Goal: Contribute content

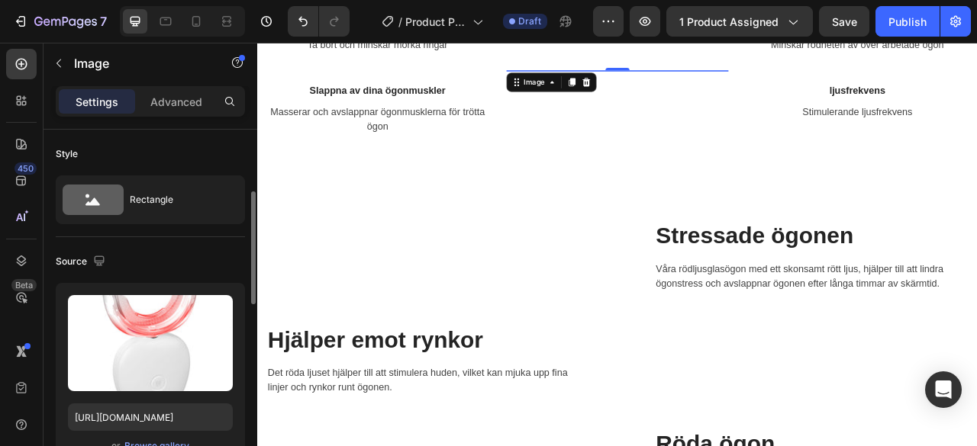
scroll to position [47, 0]
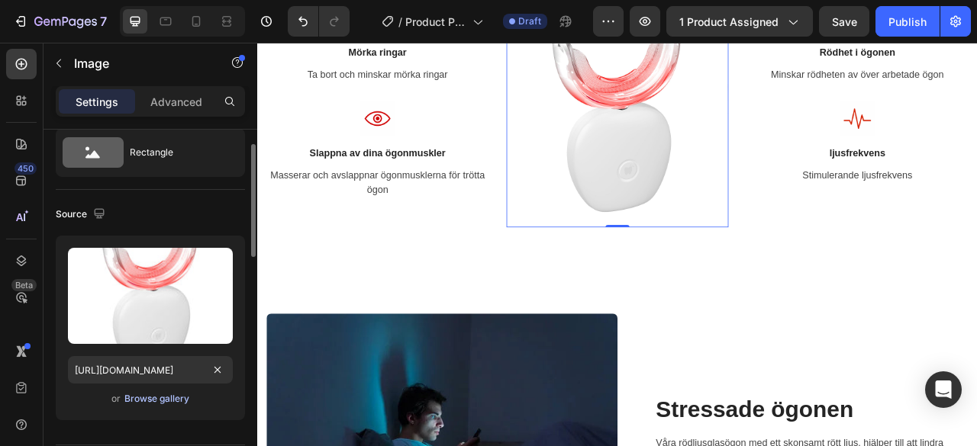
click at [151, 399] on div "Browse gallery" at bounding box center [156, 399] width 65 height 14
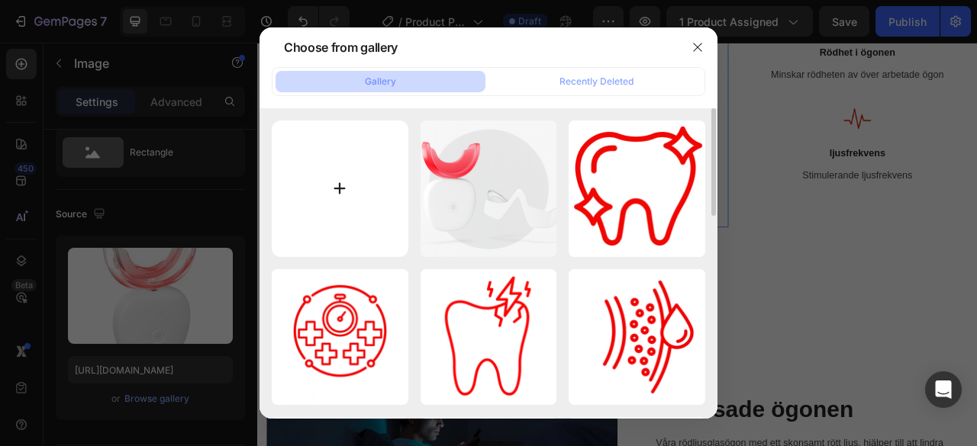
click at [359, 186] on input "file" at bounding box center [340, 189] width 137 height 137
type input "C:\fakepath\Copilot_20250928_115429.png"
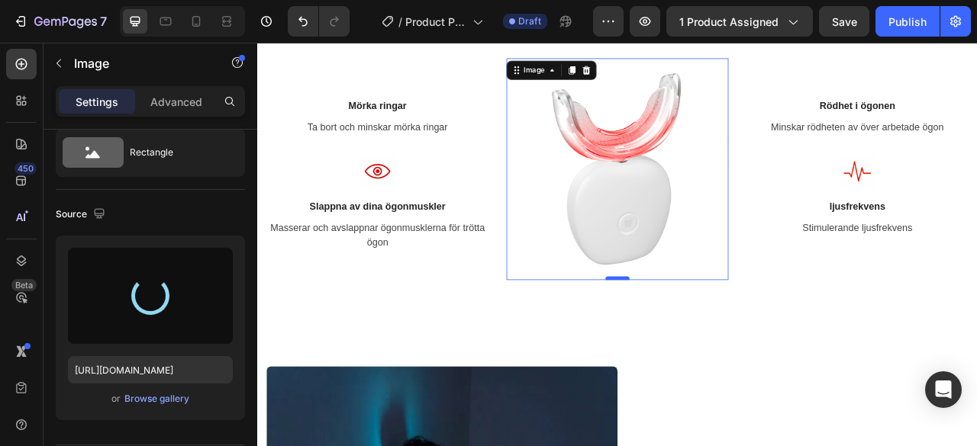
scroll to position [1358, 0]
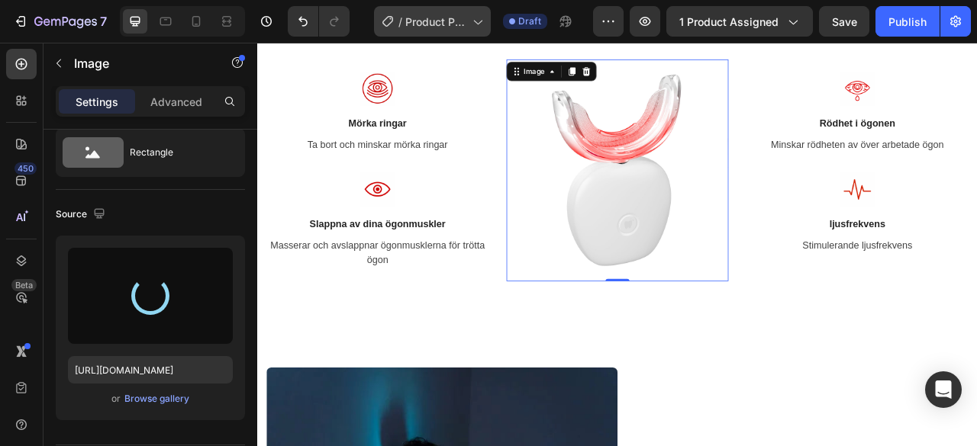
type input "[URL][DOMAIN_NAME]"
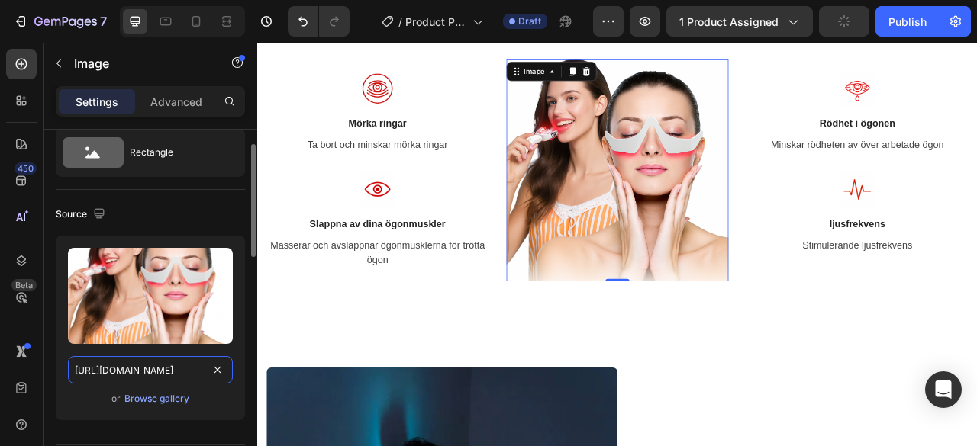
click at [143, 373] on input "[URL][DOMAIN_NAME]" at bounding box center [150, 369] width 165 height 27
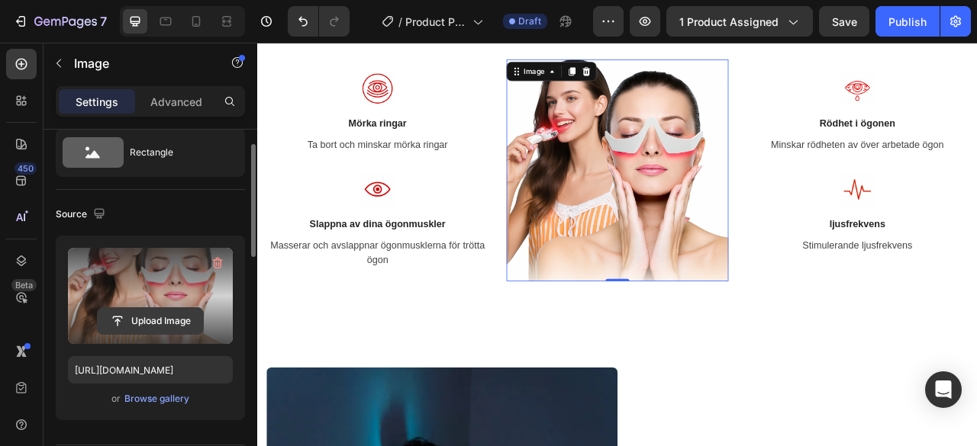
click at [139, 329] on input "file" at bounding box center [150, 321] width 105 height 26
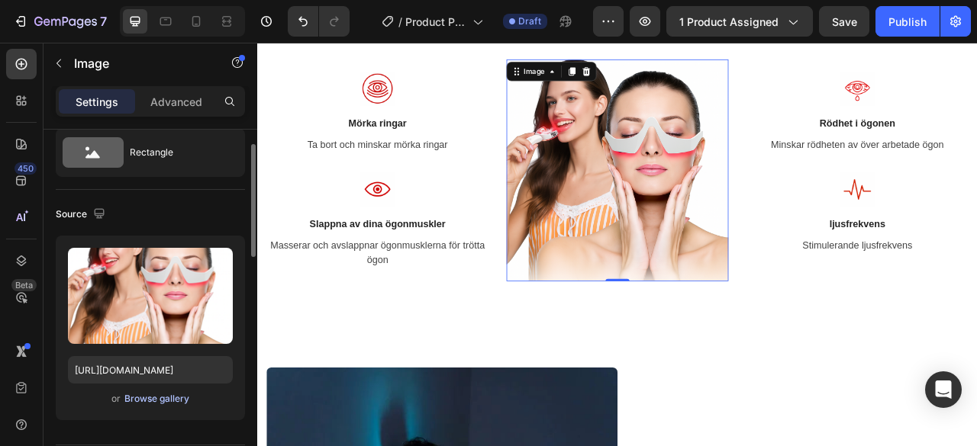
click at [161, 399] on div "Browse gallery" at bounding box center [156, 399] width 65 height 14
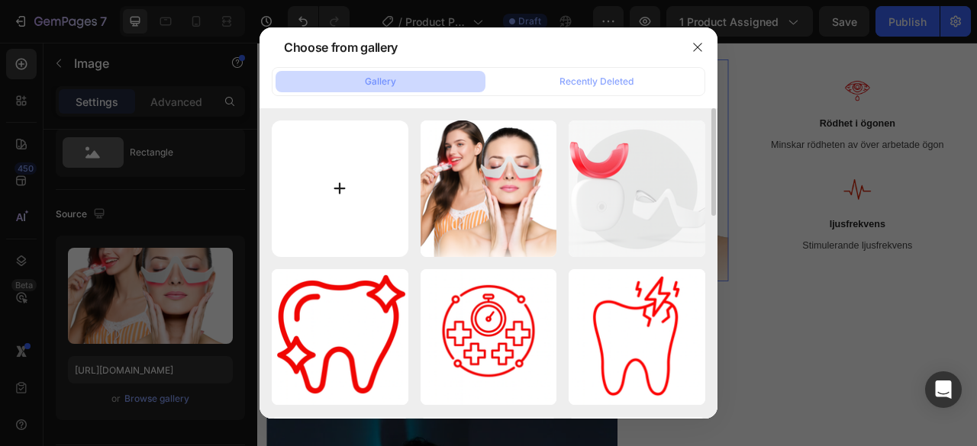
click at [369, 192] on input "file" at bounding box center [340, 189] width 137 height 137
click at [343, 186] on input "file" at bounding box center [340, 189] width 137 height 137
type input "C:\fakepath\4738227.png"
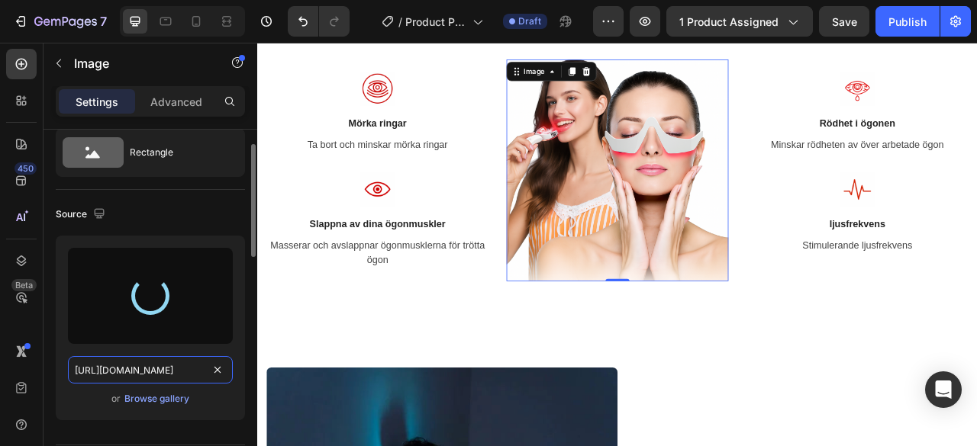
click at [162, 369] on input "[URL][DOMAIN_NAME]" at bounding box center [150, 369] width 165 height 27
type input "[URL][DOMAIN_NAME]"
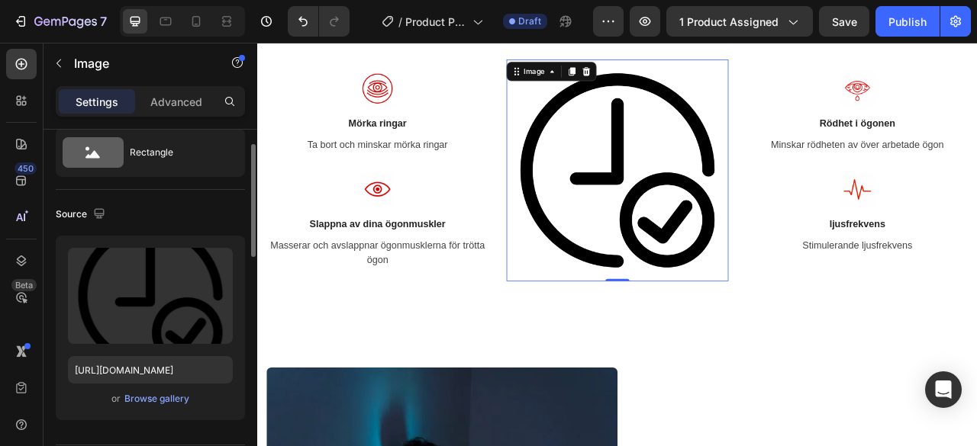
click at [156, 420] on div "Upload Image [URL][DOMAIN_NAME] or Browse gallery" at bounding box center [150, 334] width 189 height 197
click at [161, 370] on input "[URL][DOMAIN_NAME]" at bounding box center [150, 369] width 165 height 27
